Goal: Task Accomplishment & Management: Manage account settings

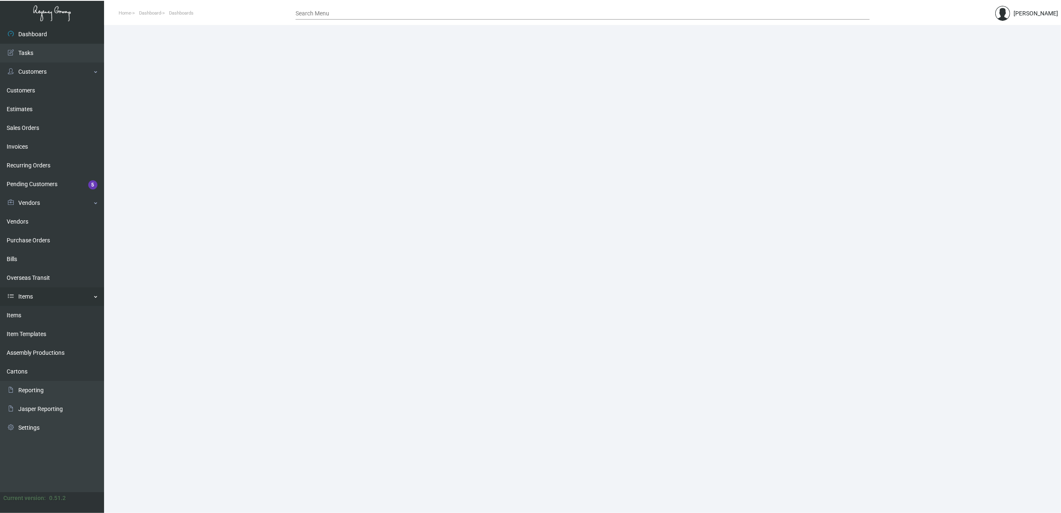
drag, startPoint x: 23, startPoint y: 317, endPoint x: 80, endPoint y: 304, distance: 58.1
click at [23, 317] on link "Items" at bounding box center [52, 315] width 104 height 19
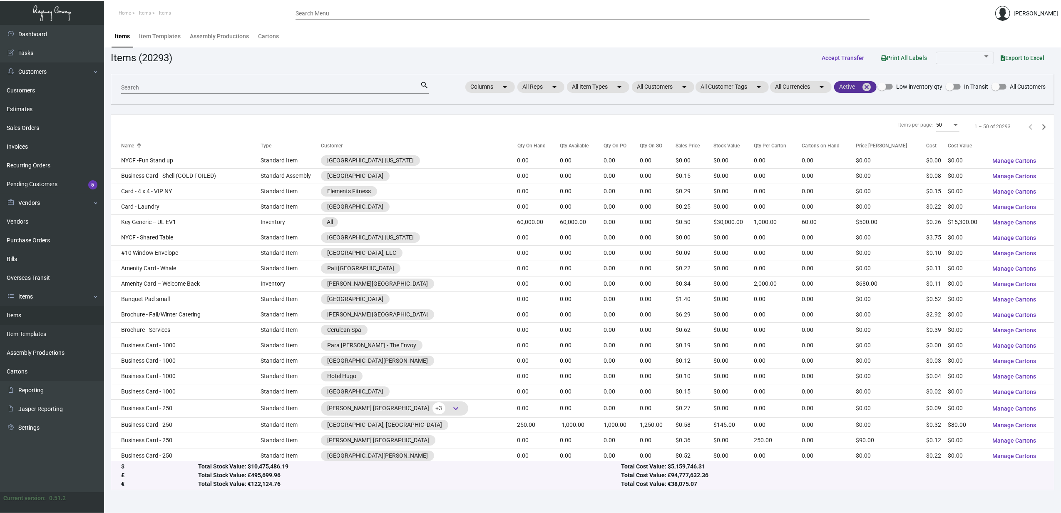
click at [869, 84] on mat-icon "cancel" at bounding box center [866, 87] width 10 height 10
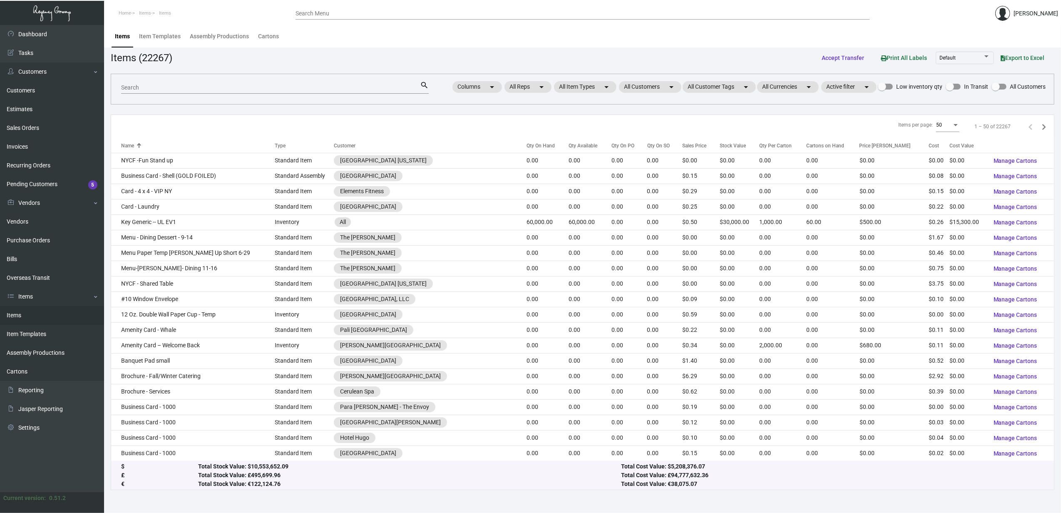
click at [348, 87] on input "Search" at bounding box center [270, 87] width 299 height 7
type input "liner"
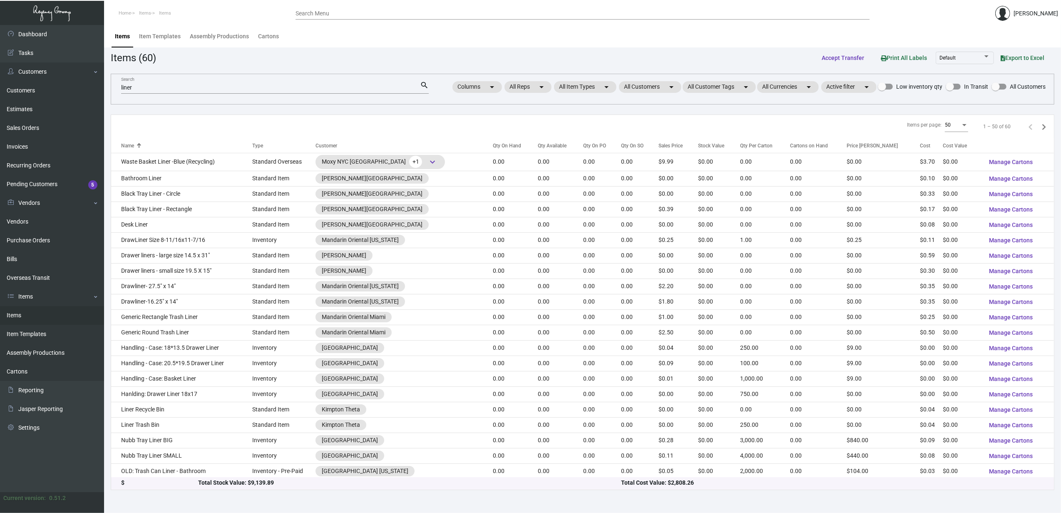
click at [493, 148] on div "Qty On Hand" at bounding box center [507, 145] width 28 height 7
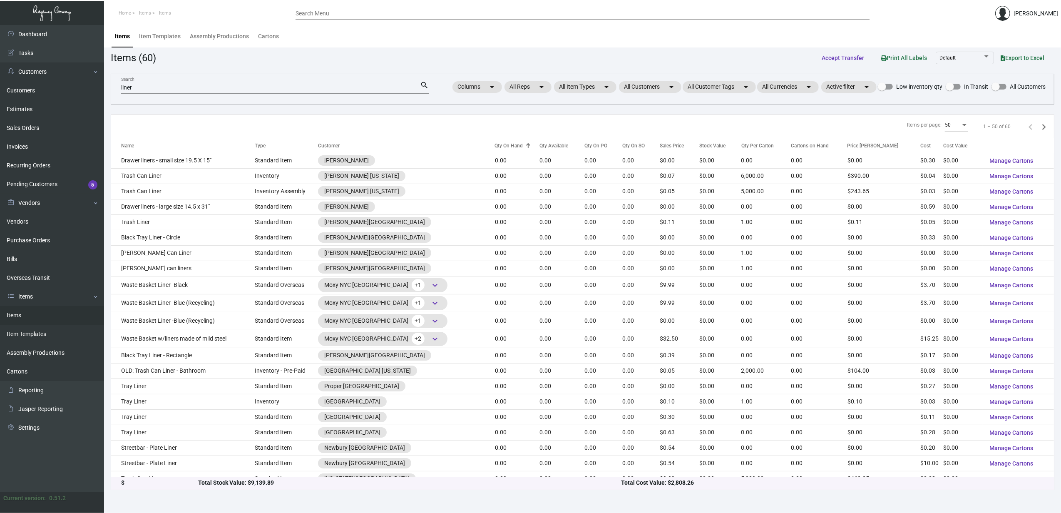
click at [495, 148] on div "Qty On Hand" at bounding box center [509, 145] width 28 height 7
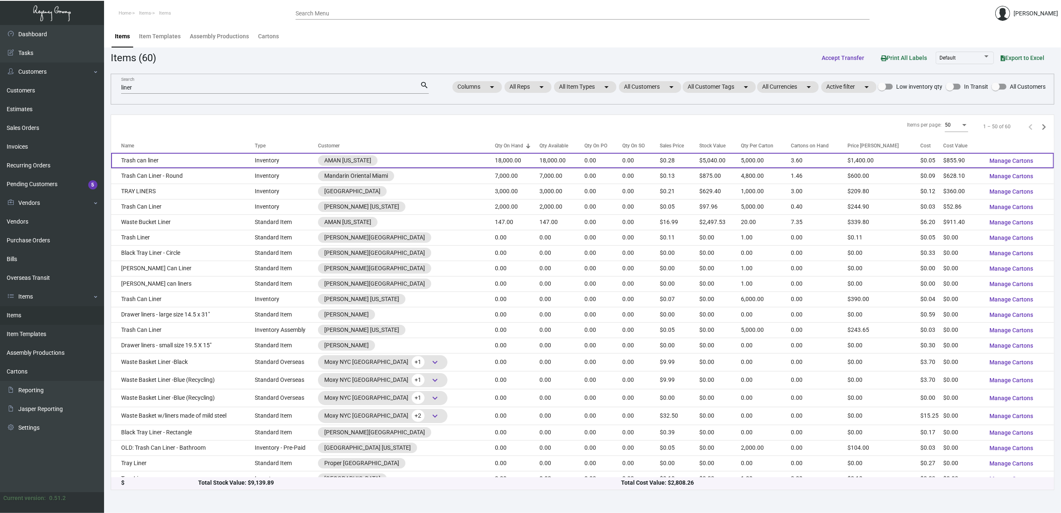
click at [136, 157] on td "Trash can liner" at bounding box center [183, 160] width 144 height 15
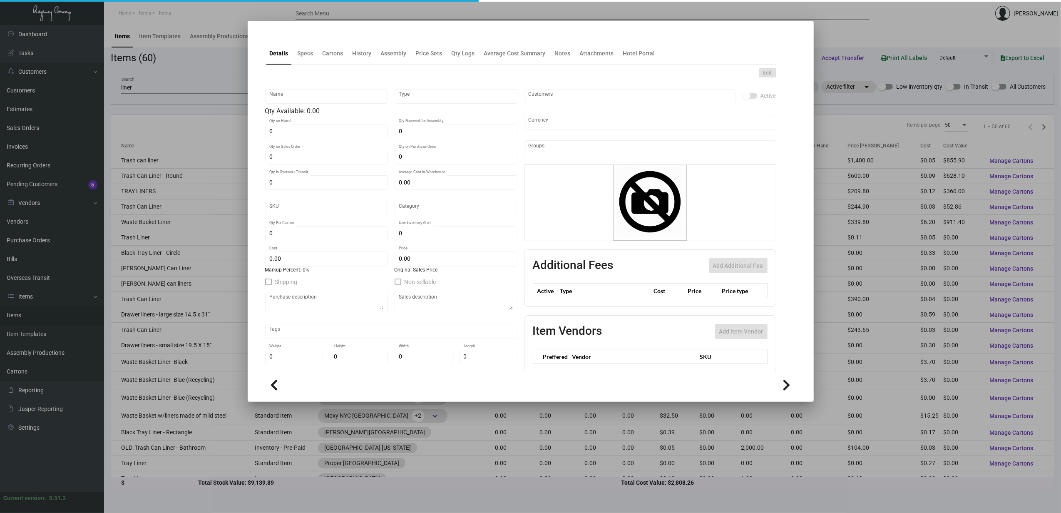
type input "Trash can liner"
type input "Inventory"
type input "18,000"
type input "$ 0.09228"
type input "AMNY111"
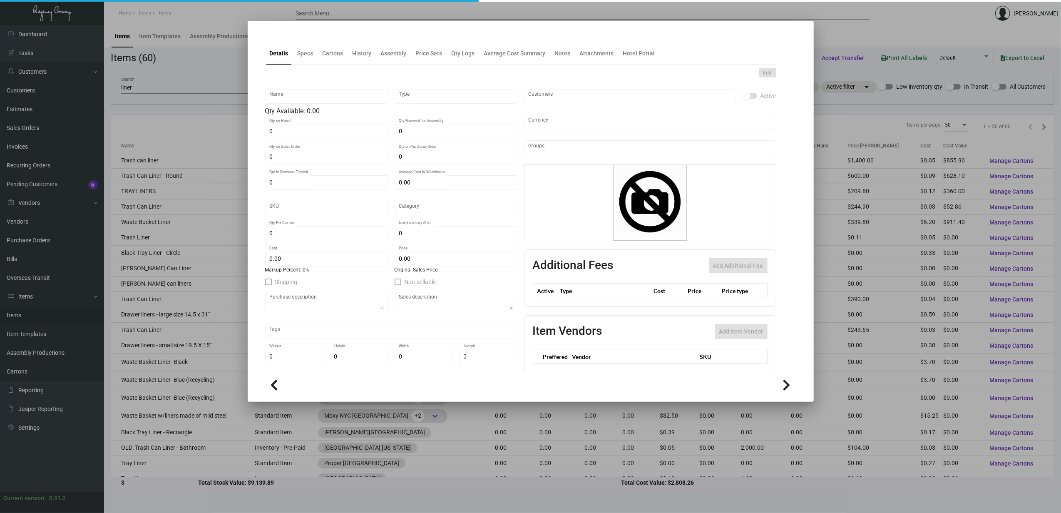
type input "Overseas"
type input "5,000"
type input "$ 0.04755"
type input "$ 0.28"
checkbox input "true"
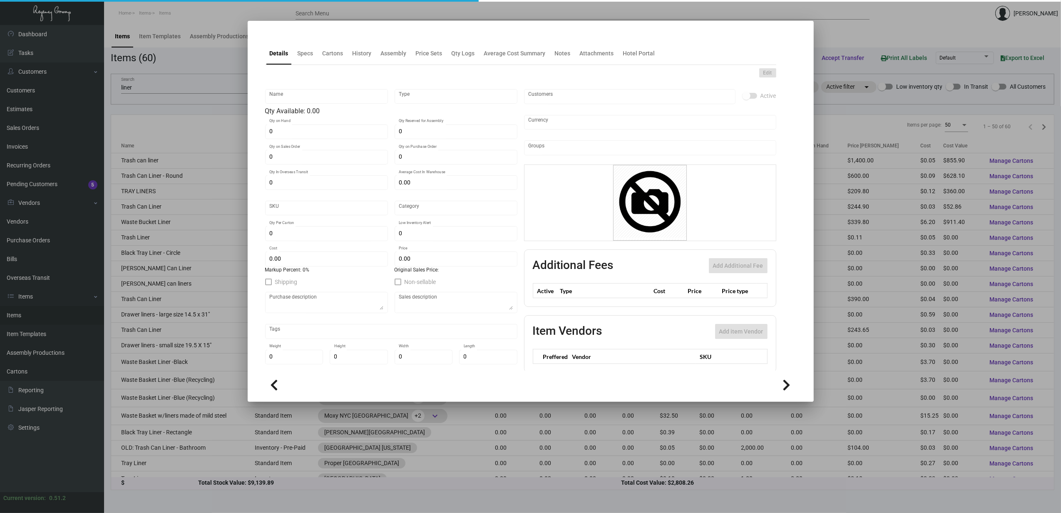
type input "United States Dollar $"
